Goal: Task Accomplishment & Management: Manage account settings

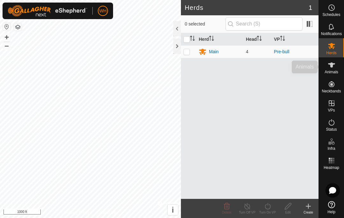
click at [339, 68] on div "Animals" at bounding box center [330, 66] width 25 height 19
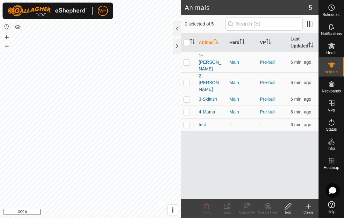
click at [187, 62] on td at bounding box center [188, 62] width 15 height 20
checkbox input "true"
click at [225, 207] on icon at bounding box center [227, 206] width 8 height 8
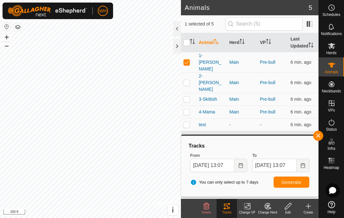
click at [188, 80] on p-checkbox at bounding box center [186, 82] width 6 height 5
checkbox input "true"
click at [189, 96] on p-checkbox at bounding box center [186, 98] width 6 height 5
checkbox input "true"
click at [191, 105] on td at bounding box center [188, 111] width 15 height 13
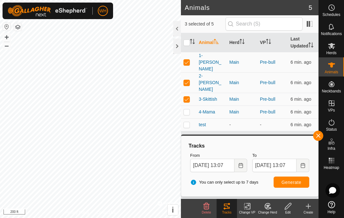
checkbox input "true"
click at [190, 57] on td at bounding box center [188, 62] width 15 height 20
checkbox input "false"
click at [290, 184] on span "Generate" at bounding box center [291, 181] width 20 height 5
click at [330, 30] on icon at bounding box center [331, 27] width 8 height 8
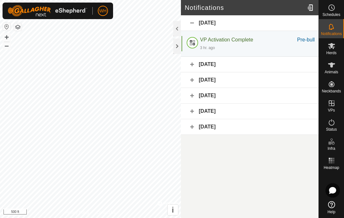
click at [330, 192] on icon at bounding box center [332, 190] width 7 height 7
click at [0, 0] on icon at bounding box center [0, 0] width 0 height 0
click at [307, 11] on div at bounding box center [310, 8] width 13 height 18
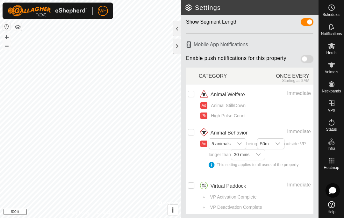
scroll to position [47, 0]
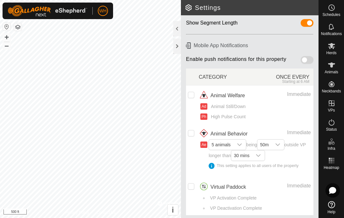
click at [301, 62] on div at bounding box center [306, 60] width 13 height 8
click at [192, 94] on input "checkbox" at bounding box center [191, 95] width 6 height 6
checkbox input "true"
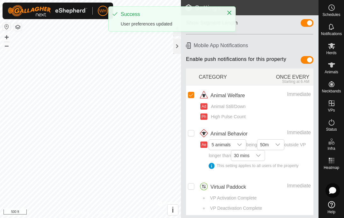
click at [193, 130] on input "Row Unselected" at bounding box center [191, 133] width 6 height 6
checkbox input "true"
click at [232, 143] on span "5 animals" at bounding box center [221, 144] width 24 height 10
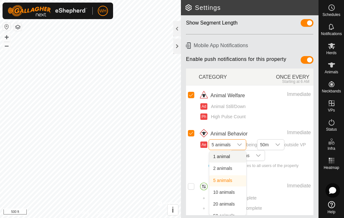
click at [238, 151] on li "1 animal" at bounding box center [227, 156] width 37 height 11
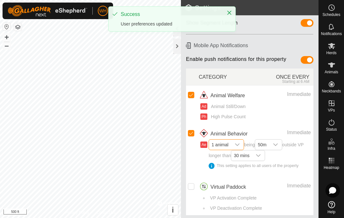
click at [276, 143] on icon "dropdown trigger" at bounding box center [275, 144] width 4 height 3
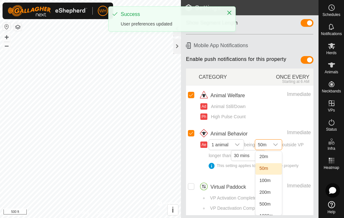
click at [275, 166] on li "50m" at bounding box center [268, 168] width 26 height 11
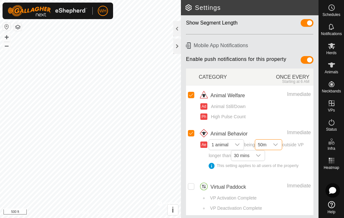
click at [256, 153] on div "dropdown trigger" at bounding box center [258, 155] width 13 height 10
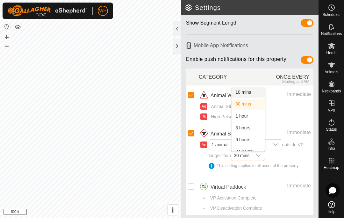
click at [254, 88] on li "10 mins" at bounding box center [247, 92] width 33 height 11
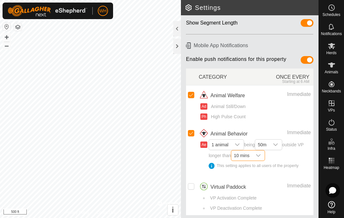
click at [196, 181] on td at bounding box center [192, 196] width 13 height 38
click at [193, 185] on input "Row Unselected" at bounding box center [191, 186] width 6 height 6
checkbox input "true"
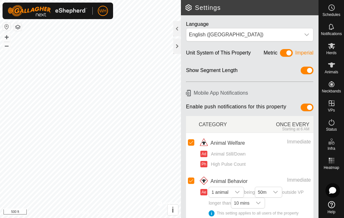
scroll to position [0, 0]
click at [278, 55] on div "Metric Imperial" at bounding box center [288, 54] width 50 height 10
click at [288, 50] on span at bounding box center [286, 53] width 13 height 8
click at [280, 54] on span at bounding box center [286, 53] width 13 height 8
click at [305, 65] on div "Show Segment Length" at bounding box center [249, 69] width 137 height 17
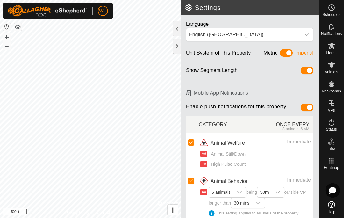
click at [307, 68] on span at bounding box center [306, 70] width 13 height 8
click at [305, 67] on span at bounding box center [306, 70] width 13 height 8
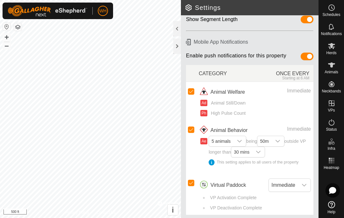
scroll to position [51, 0]
click at [326, 29] on es-notification-svg-icon at bounding box center [330, 27] width 11 height 10
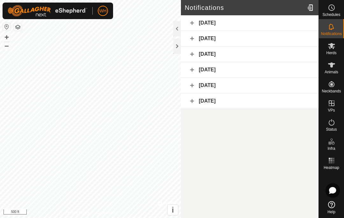
click at [311, 8] on div at bounding box center [310, 8] width 13 height 18
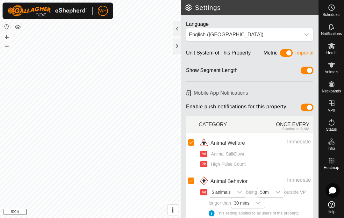
click at [175, 45] on div at bounding box center [177, 45] width 8 height 15
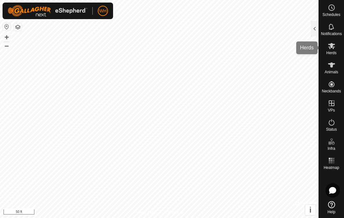
click at [333, 47] on icon at bounding box center [331, 46] width 7 height 6
click at [335, 47] on es-mob-svg-icon at bounding box center [330, 46] width 11 height 10
click at [335, 51] on span "Herds" at bounding box center [331, 53] width 10 height 4
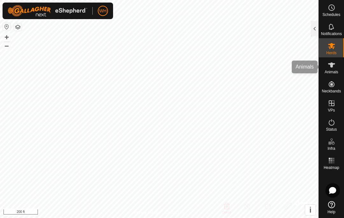
click at [329, 71] on span "Animals" at bounding box center [331, 72] width 14 height 4
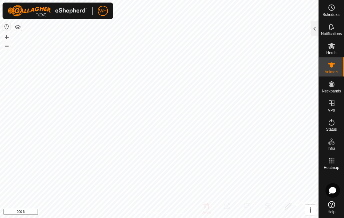
click at [311, 26] on div at bounding box center [315, 28] width 8 height 15
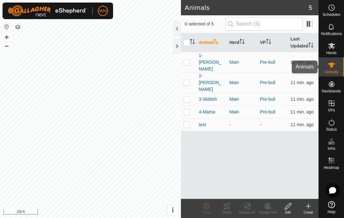
click at [338, 59] on div "Animals" at bounding box center [330, 66] width 25 height 19
click at [337, 51] on div "Herds" at bounding box center [330, 47] width 25 height 19
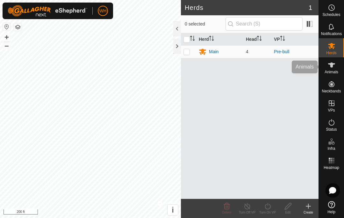
click at [333, 70] on span "Animals" at bounding box center [331, 72] width 14 height 4
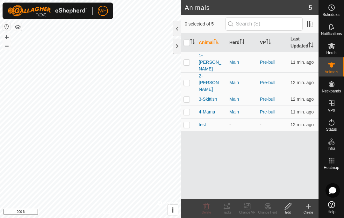
click at [185, 122] on p-checkbox at bounding box center [186, 124] width 6 height 5
click at [191, 118] on td at bounding box center [188, 124] width 15 height 13
click at [193, 118] on td at bounding box center [188, 124] width 15 height 13
click at [189, 122] on p-checkbox at bounding box center [186, 124] width 6 height 5
checkbox input "false"
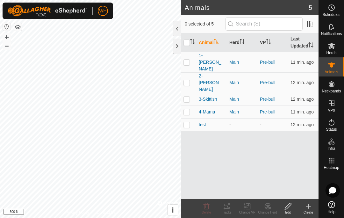
click at [228, 158] on div "Animal Herd VP Last Updated 1-Lucy Main Pre-bull 11 min. ago 2-[PERSON_NAME] Ma…" at bounding box center [249, 115] width 137 height 165
click at [178, 40] on div at bounding box center [177, 45] width 8 height 15
